Goal: Task Accomplishment & Management: Manage account settings

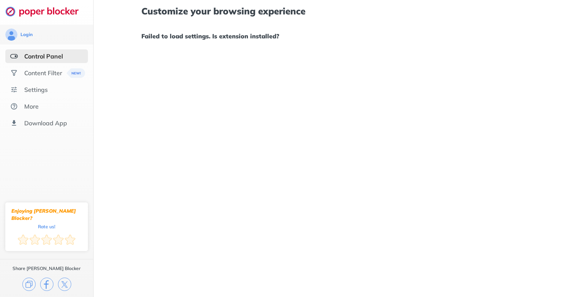
click at [179, 35] on h1 "Failed to load settings. Is extension installed?" at bounding box center [332, 36] width 382 height 10
click at [46, 50] on div "Control Panel" at bounding box center [46, 56] width 83 height 14
click at [40, 69] on div "Content Filter" at bounding box center [43, 73] width 38 height 8
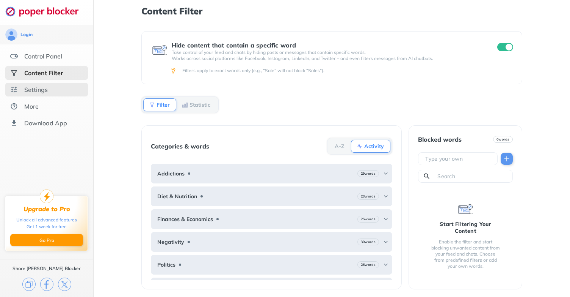
click at [42, 93] on div "Settings" at bounding box center [36, 90] width 24 height 8
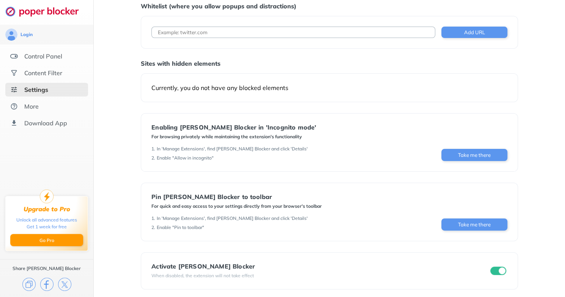
scroll to position [33, 0]
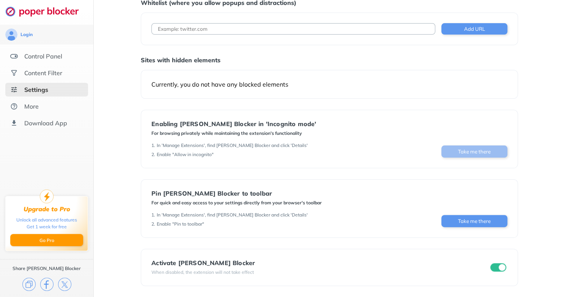
click at [471, 155] on button "Take me there" at bounding box center [474, 151] width 66 height 12
